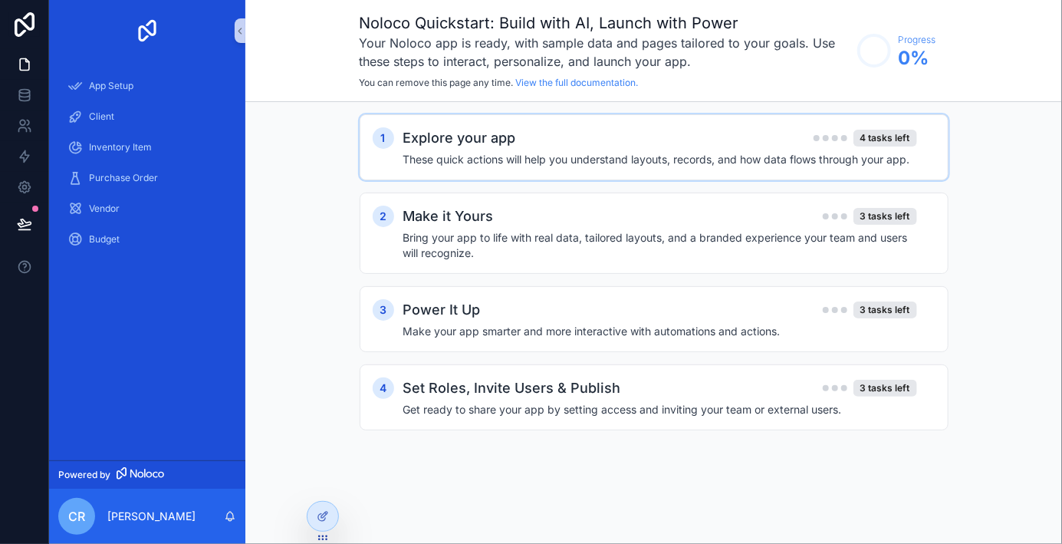
click at [487, 142] on h2 "Explore your app" at bounding box center [459, 137] width 113 height 21
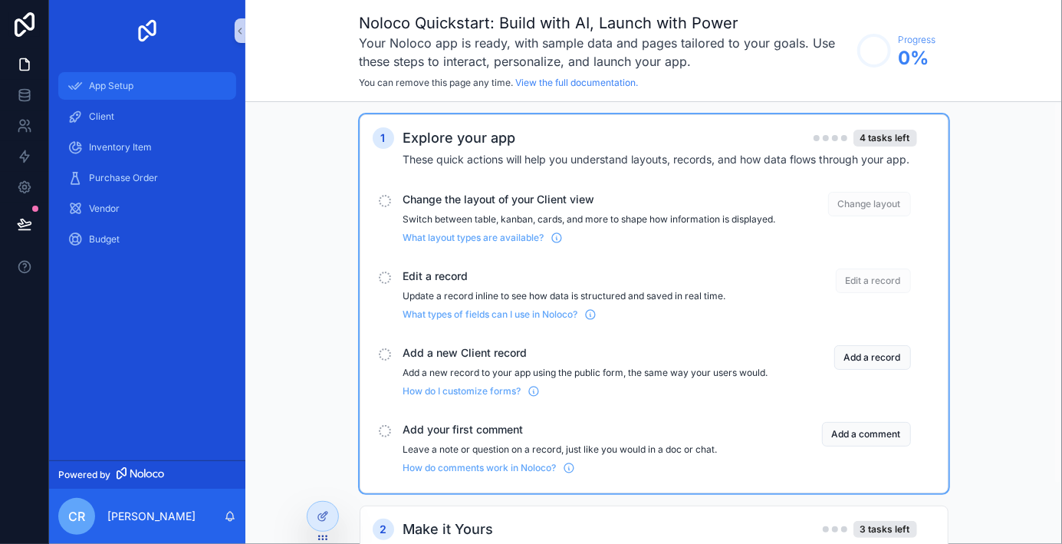
click at [134, 80] on div "App Setup" at bounding box center [147, 86] width 160 height 25
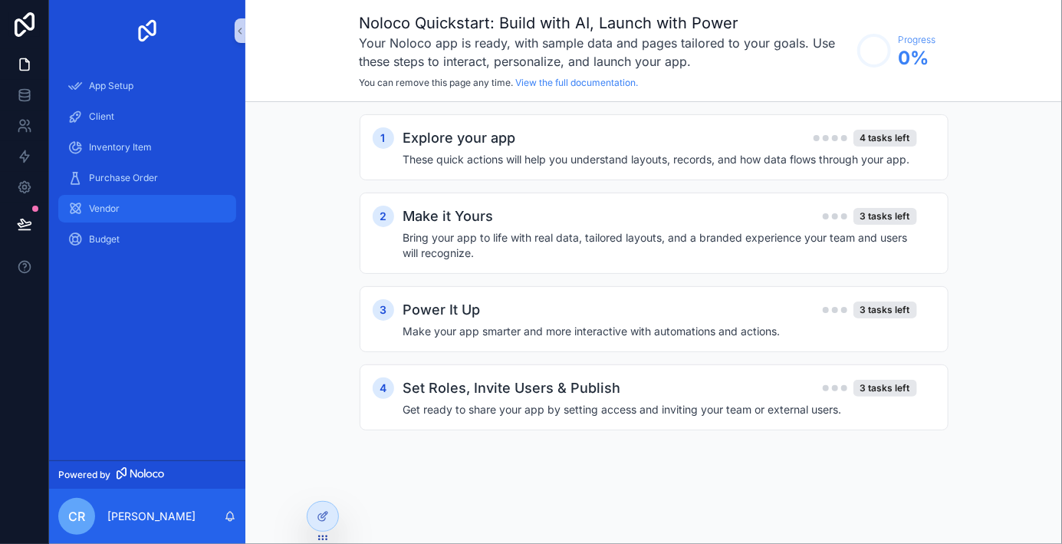
click at [116, 207] on span "Vendor" at bounding box center [104, 208] width 31 height 12
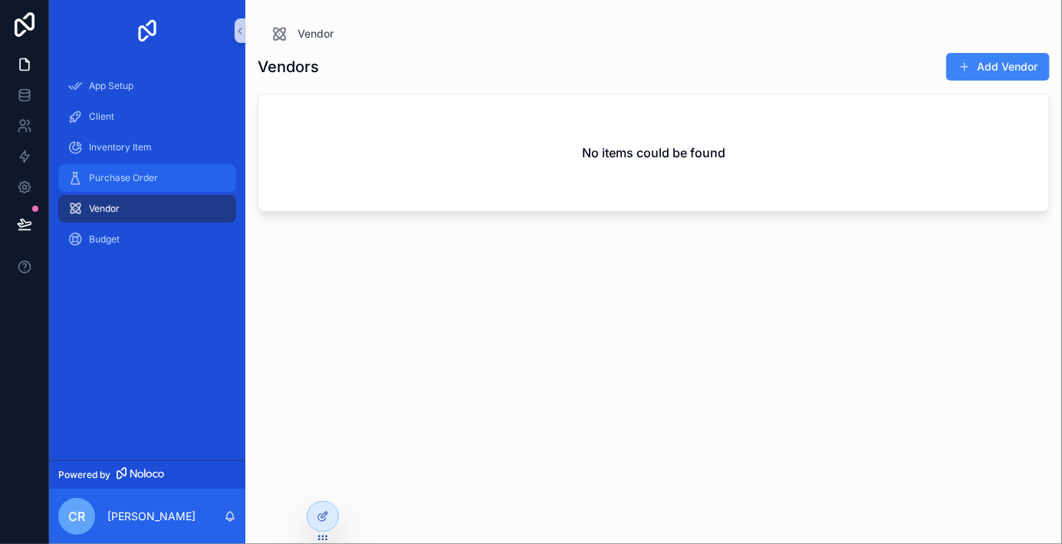
click at [116, 179] on span "Purchase Order" at bounding box center [123, 178] width 69 height 12
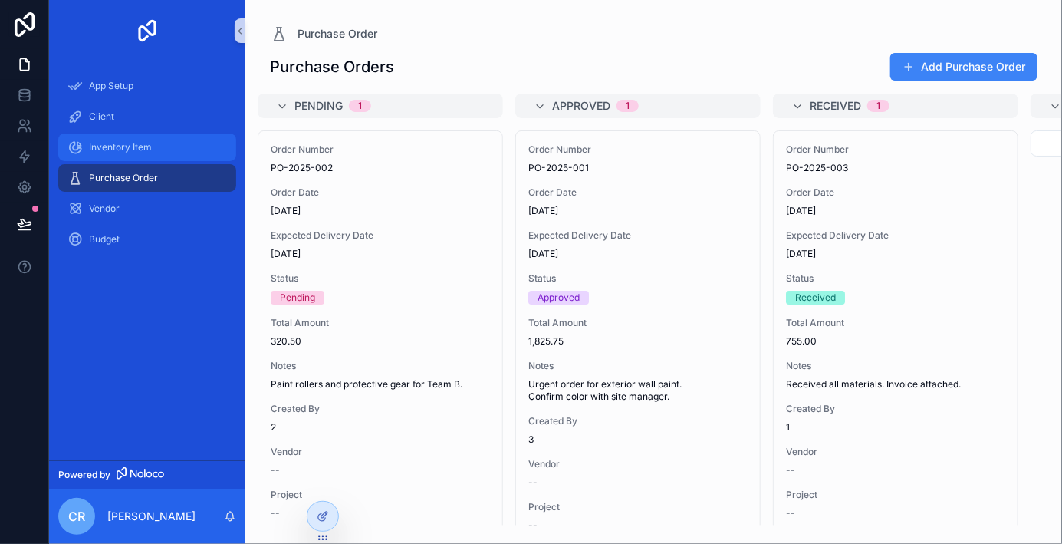
click at [117, 144] on span "Inventory Item" at bounding box center [120, 147] width 63 height 12
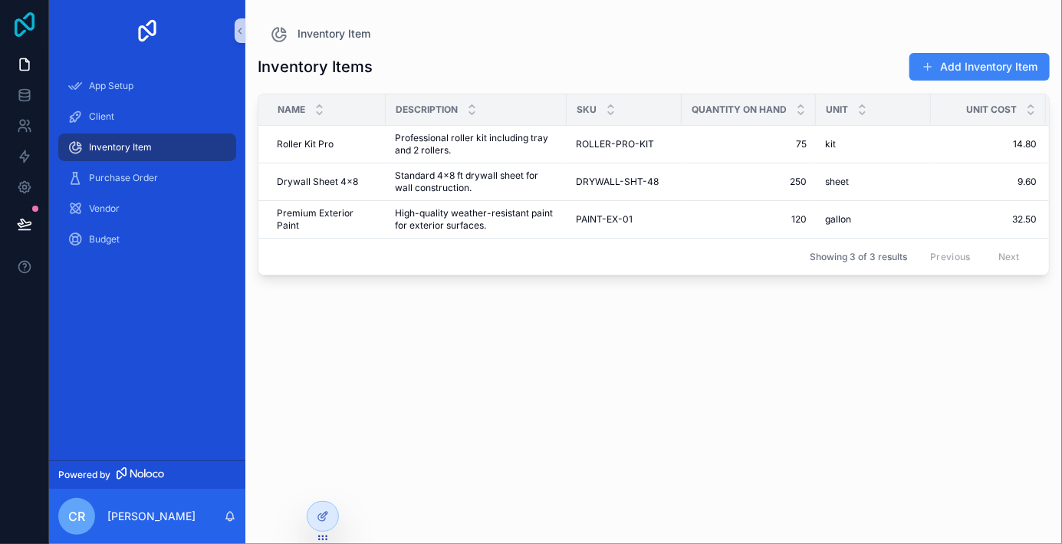
click at [27, 29] on icon at bounding box center [24, 24] width 31 height 25
